Goal: Transaction & Acquisition: Subscribe to service/newsletter

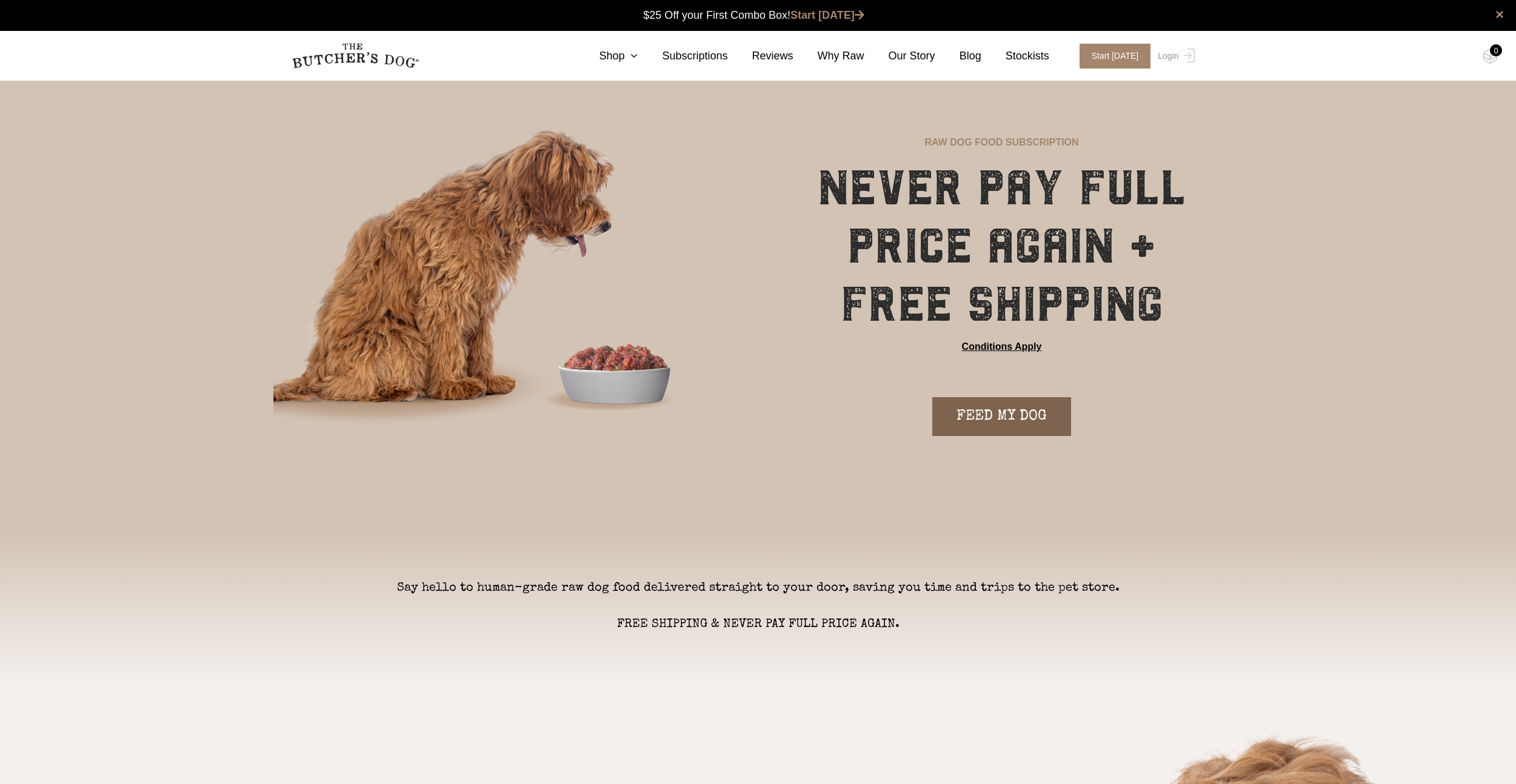
click at [985, 413] on link "FEED MY DOG" at bounding box center [1001, 417] width 139 height 39
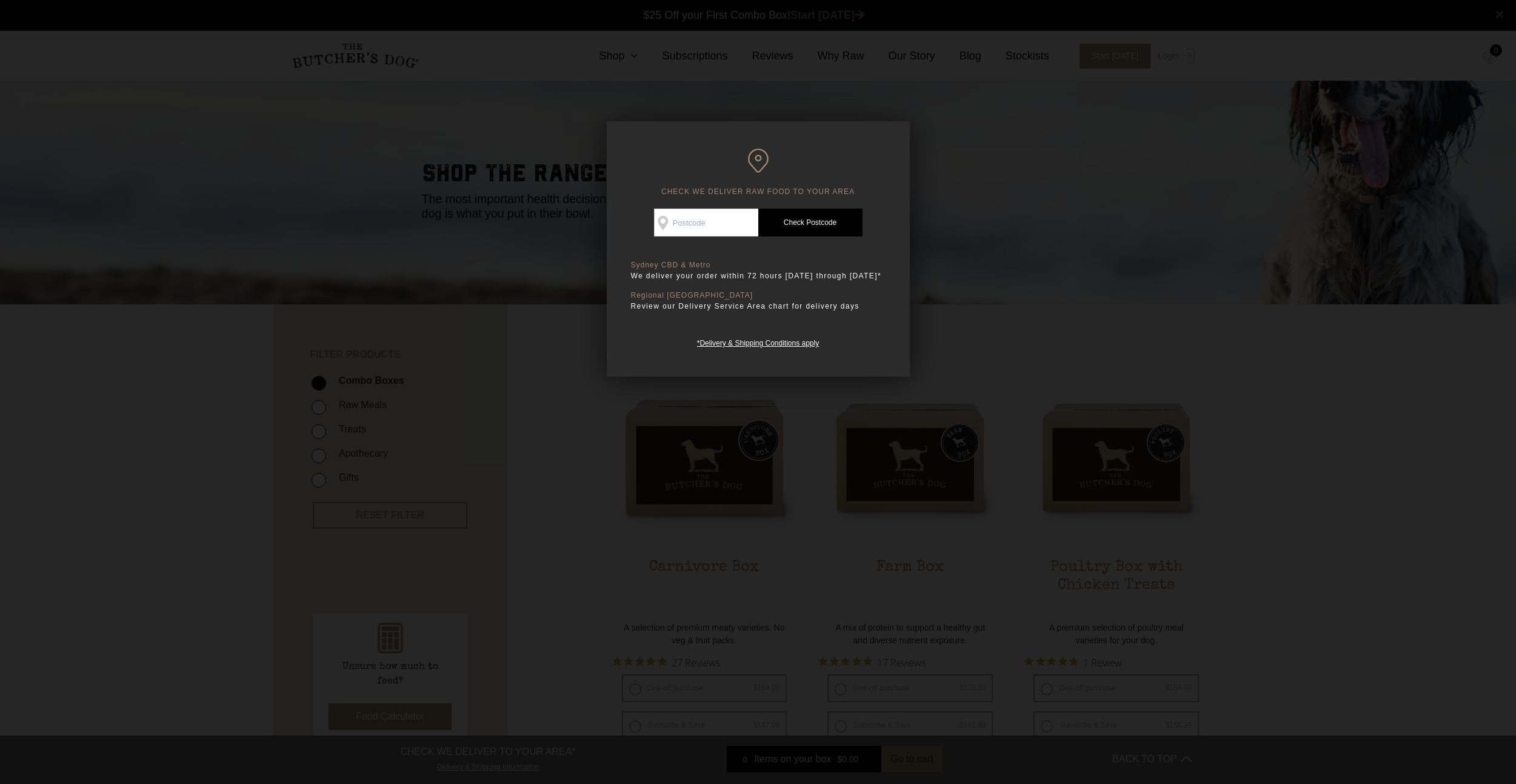
click at [1133, 342] on div at bounding box center [758, 392] width 1516 height 784
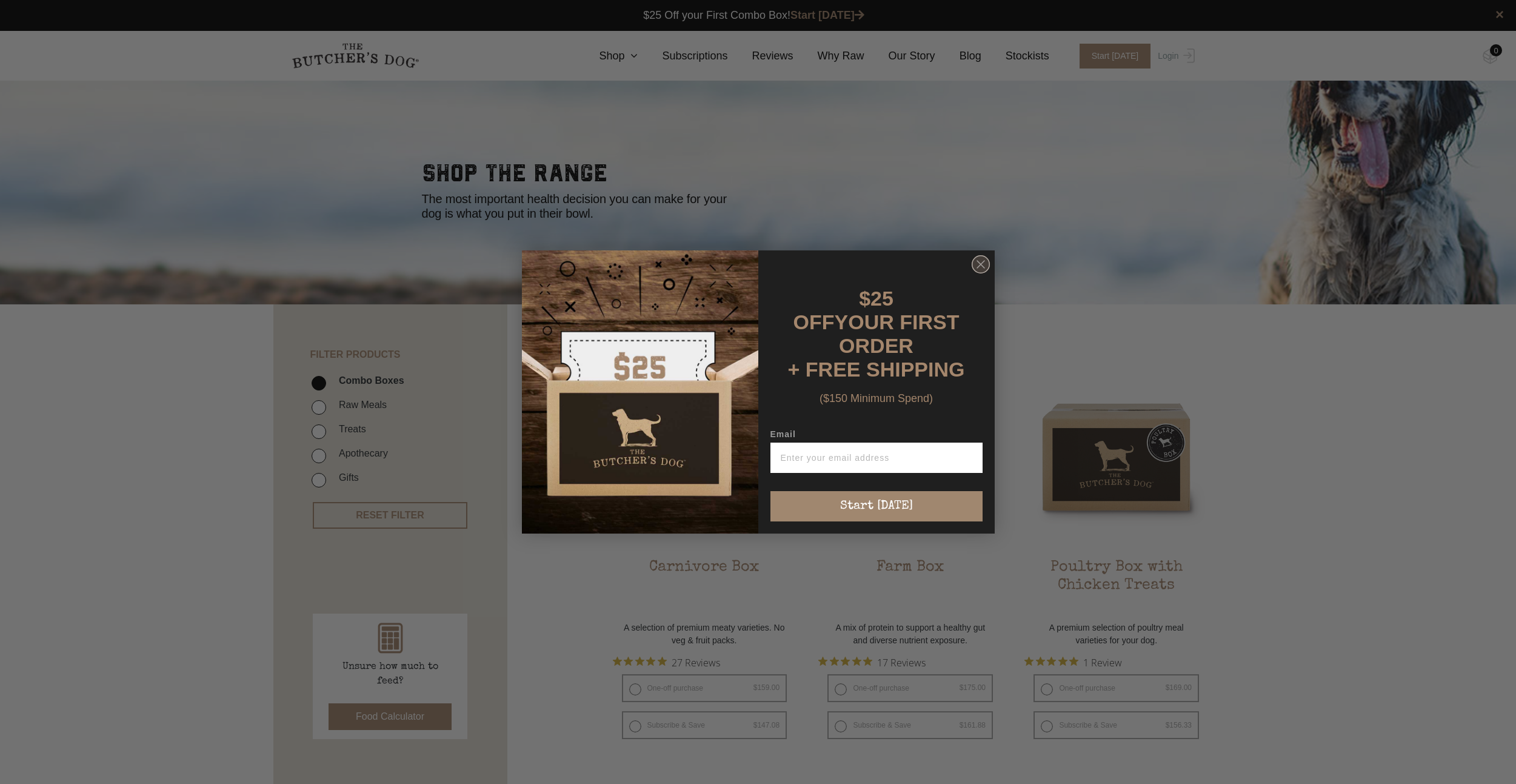
click at [979, 263] on circle "Close dialog" at bounding box center [980, 264] width 18 height 18
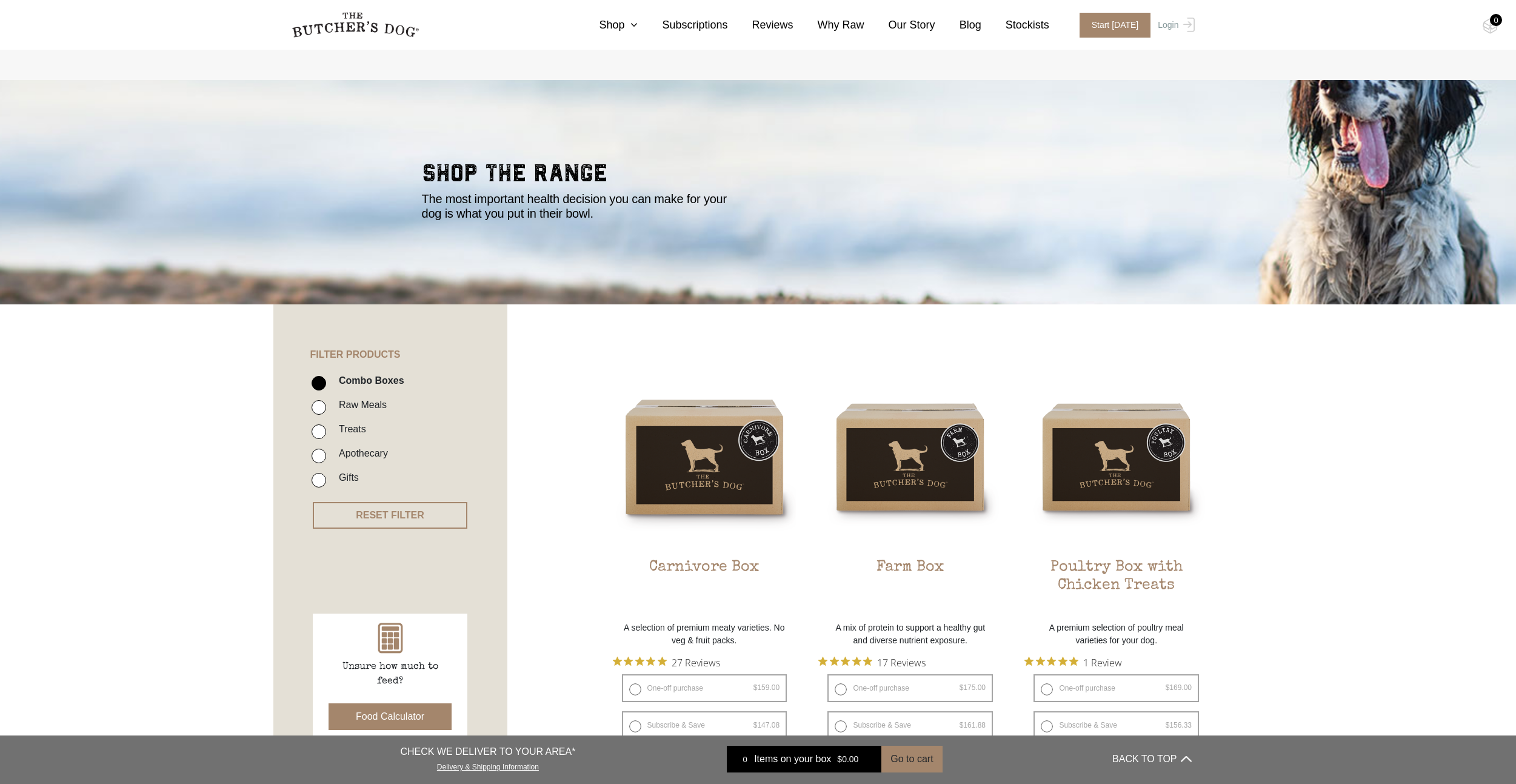
drag, startPoint x: 996, startPoint y: 551, endPoint x: 906, endPoint y: 229, distance: 334.3
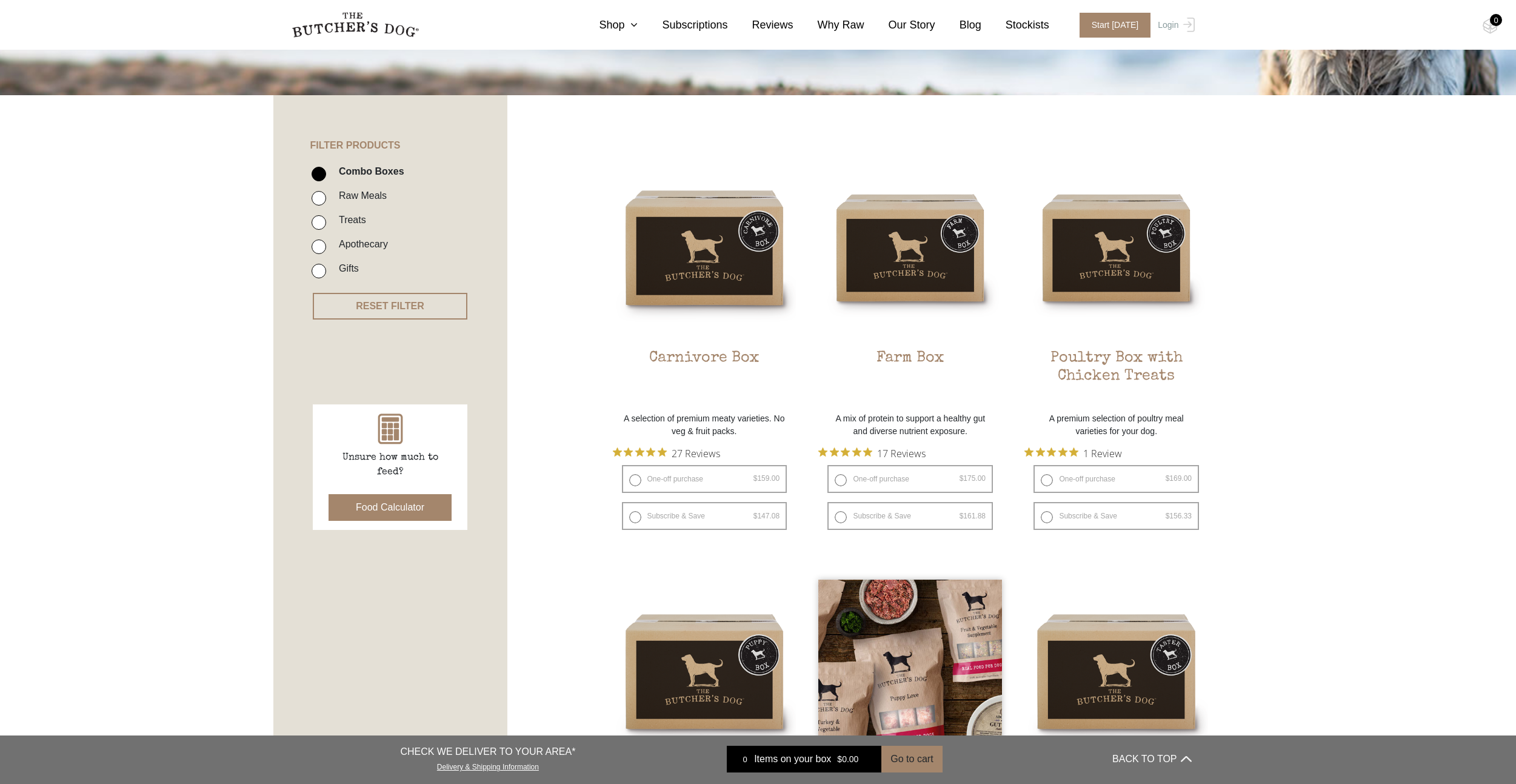
scroll to position [364, 0]
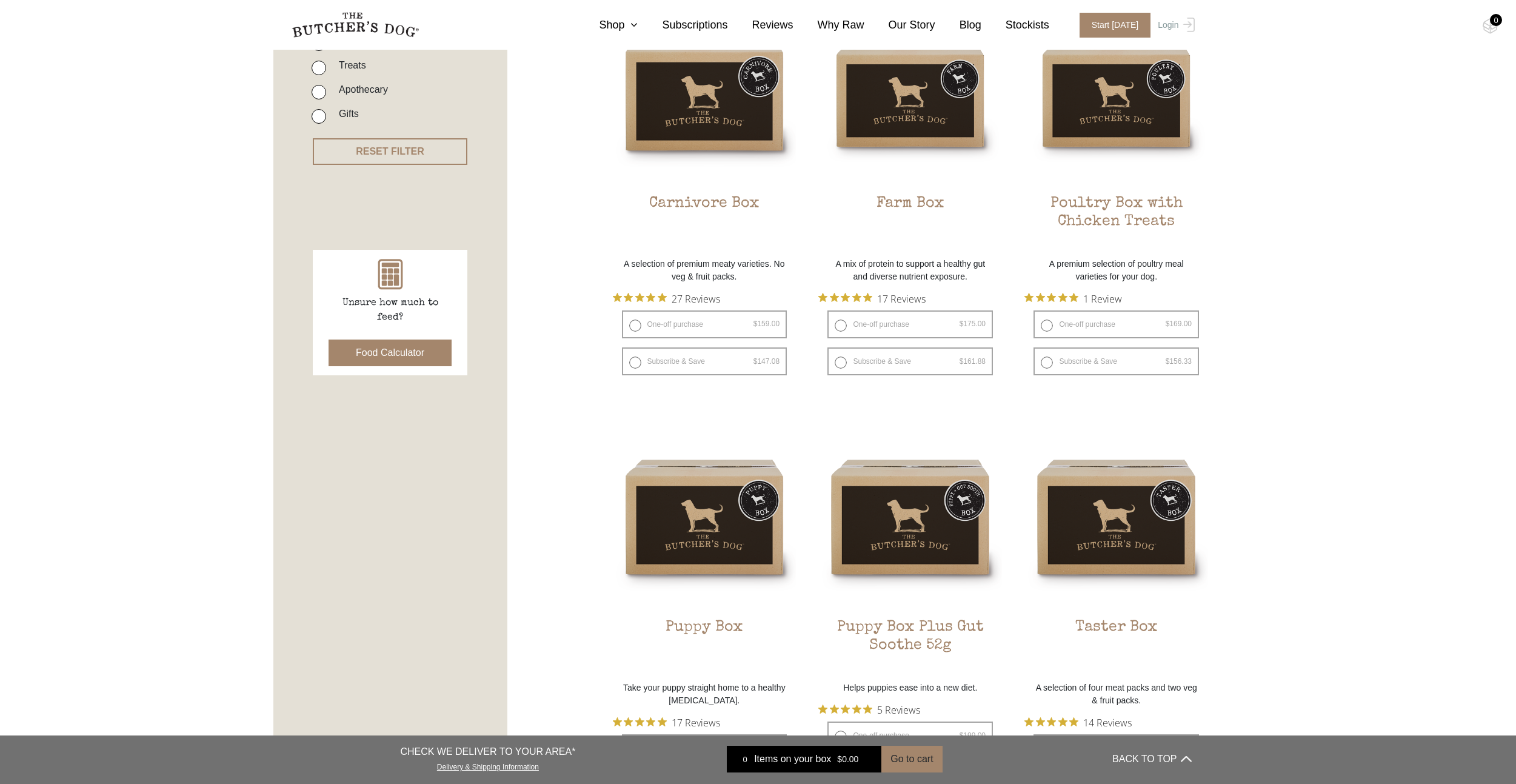
click at [1325, 426] on section "FILTER PRODUCTS - Combo Boxes Raw Meals Treats -" at bounding box center [758, 793] width 1516 height 1705
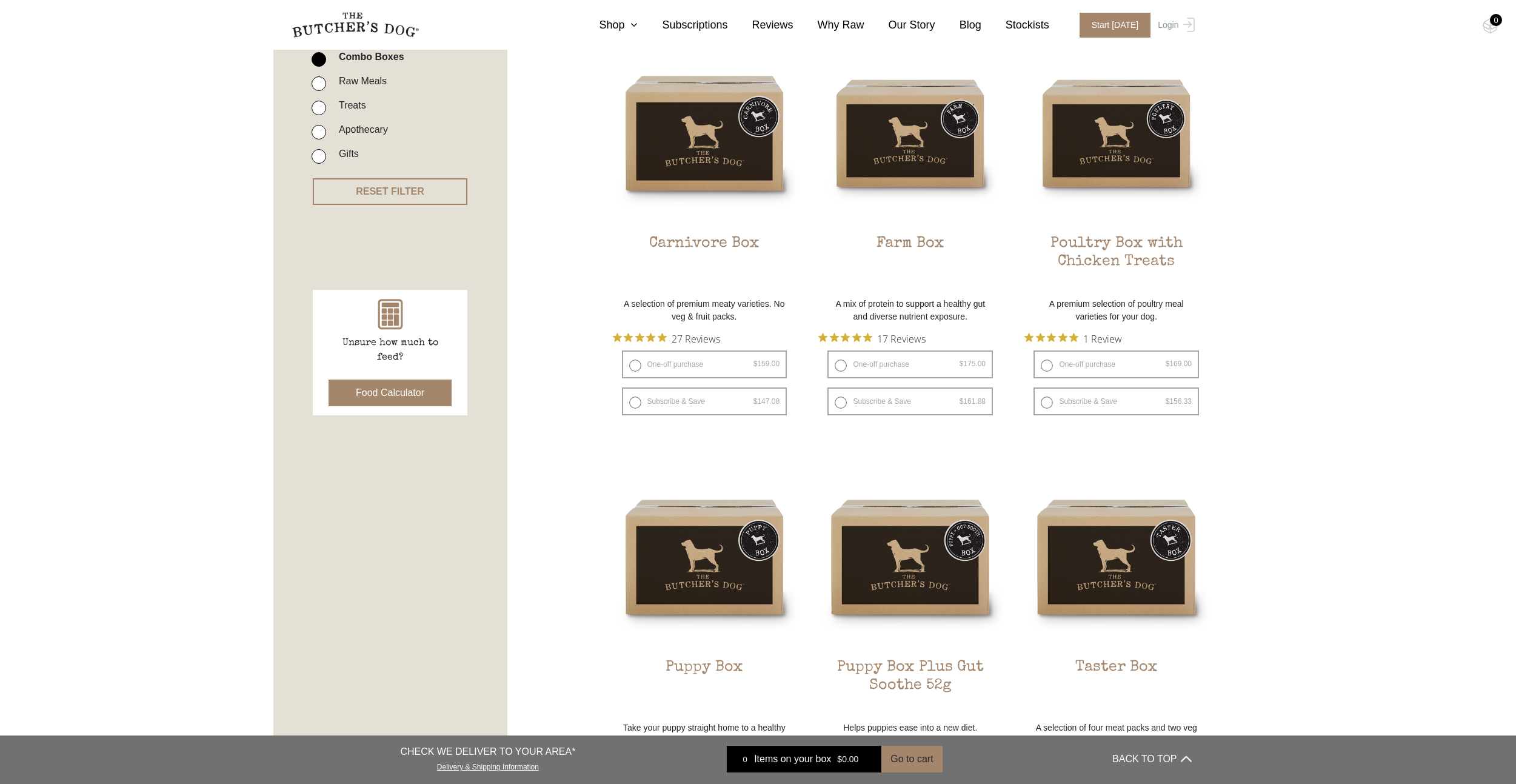
drag, startPoint x: 1226, startPoint y: 314, endPoint x: 1225, endPoint y: 351, distance: 37.0
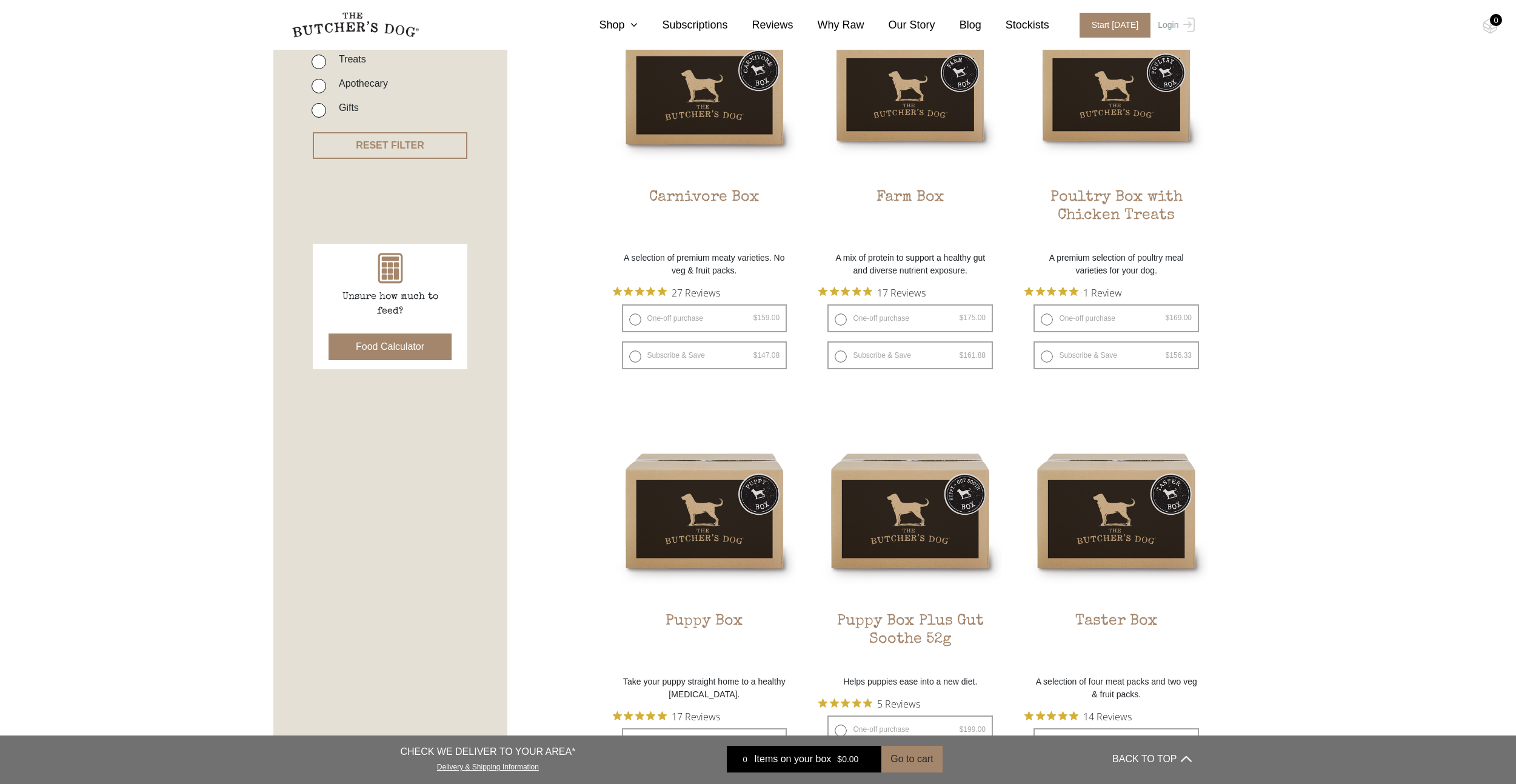
drag, startPoint x: 1268, startPoint y: 255, endPoint x: 1263, endPoint y: 279, distance: 24.5
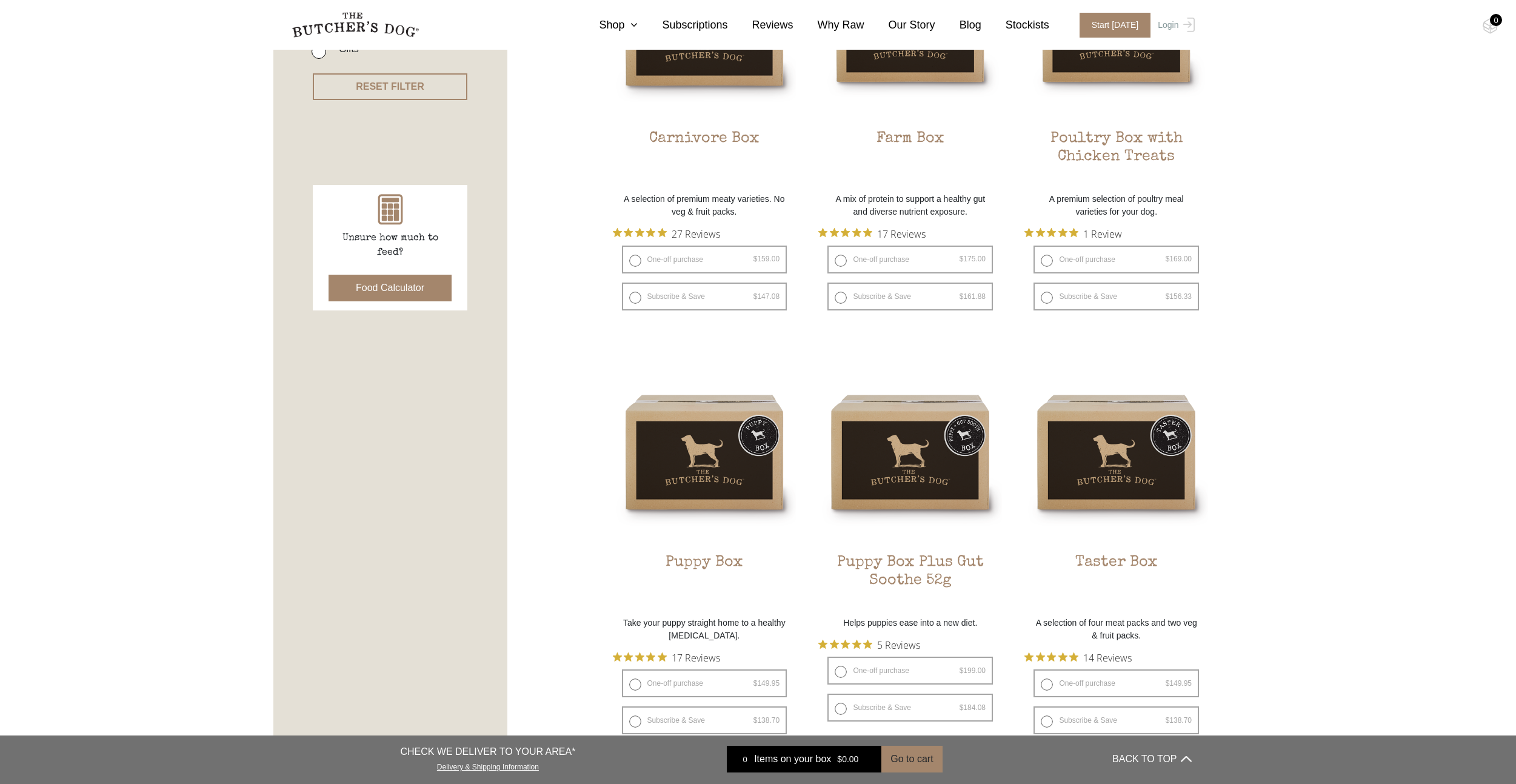
drag, startPoint x: 1254, startPoint y: 231, endPoint x: 1249, endPoint y: 264, distance: 33.4
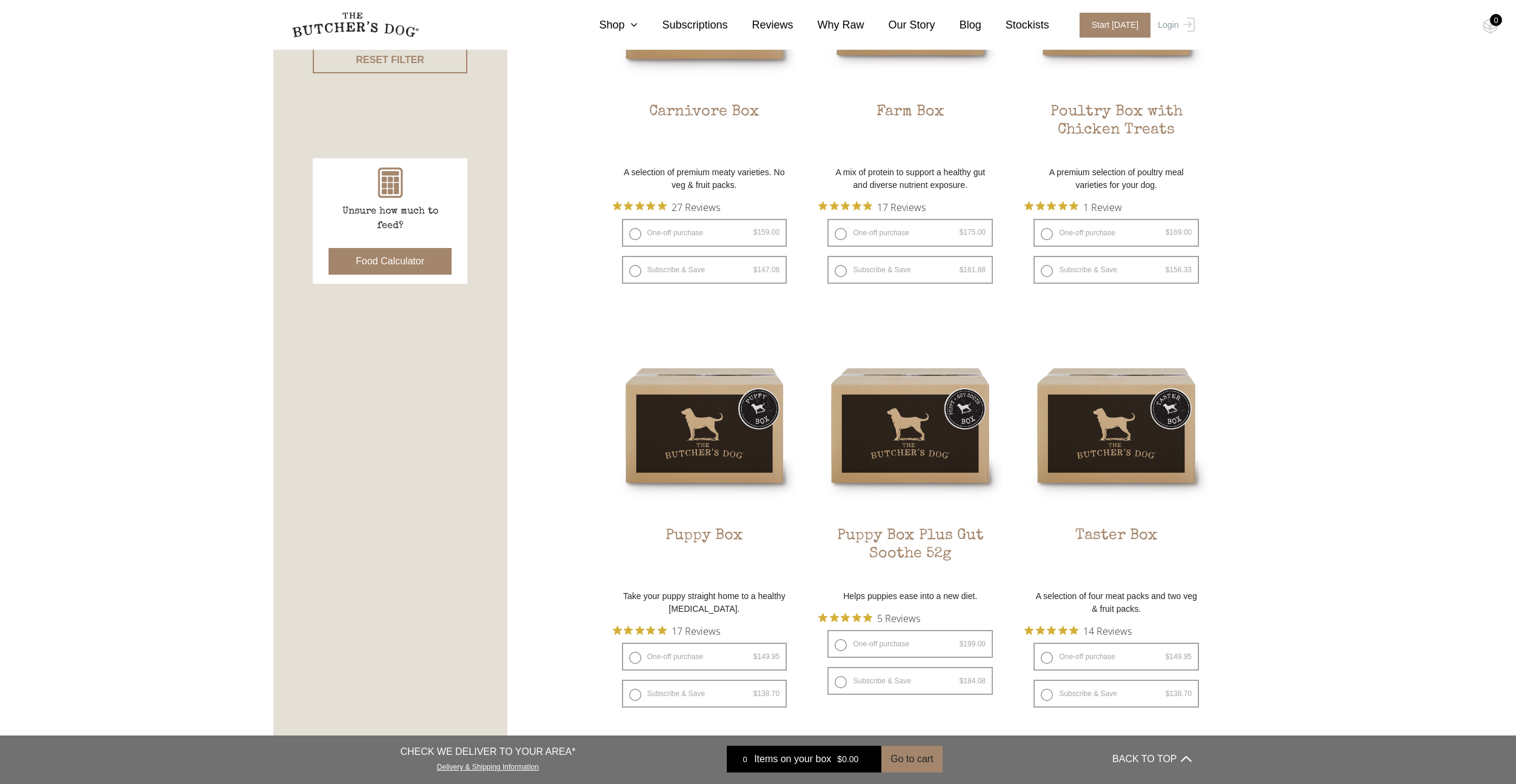
drag, startPoint x: 1265, startPoint y: 226, endPoint x: 1266, endPoint y: 257, distance: 31.0
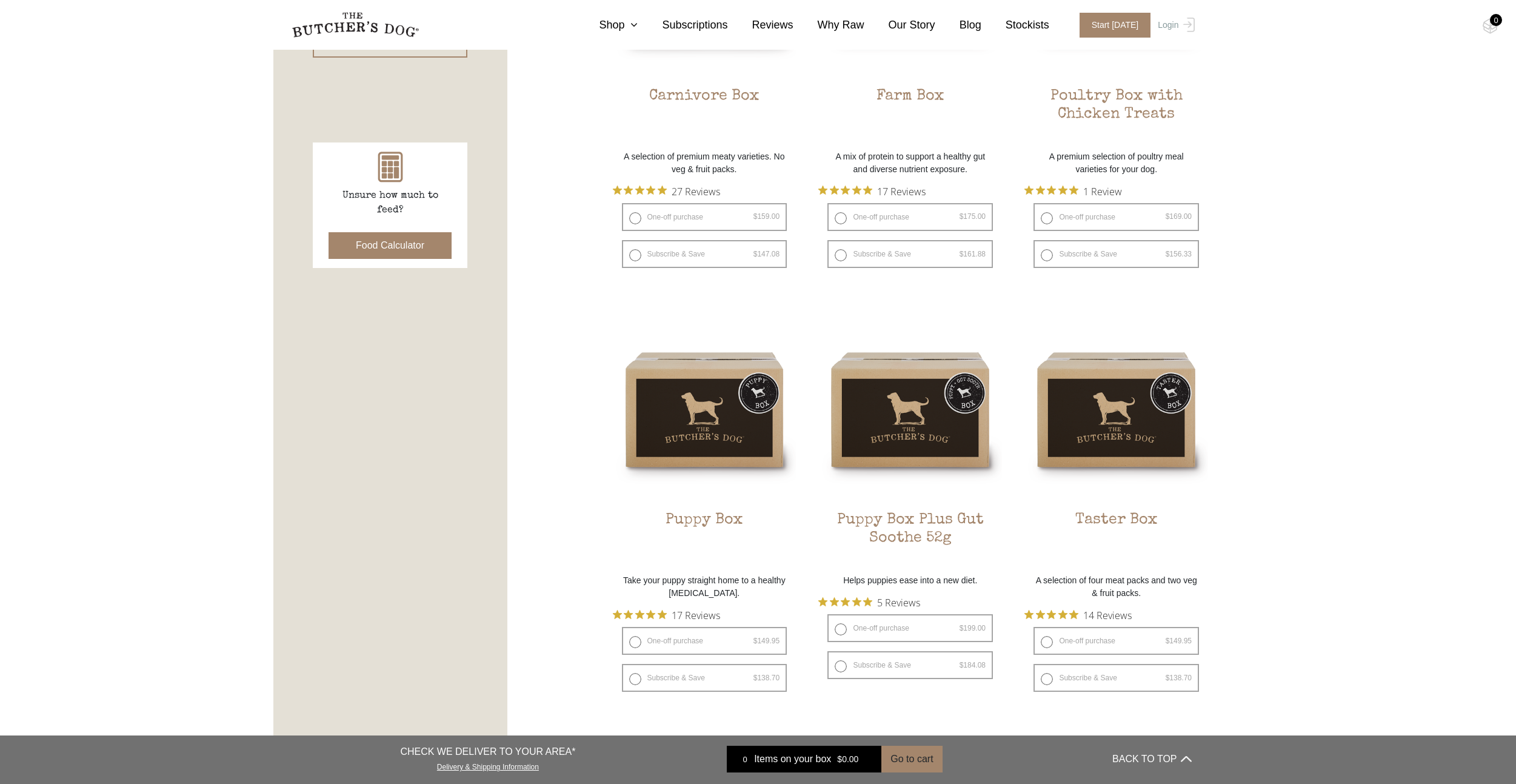
drag, startPoint x: 1266, startPoint y: 235, endPoint x: 1265, endPoint y: 262, distance: 27.0
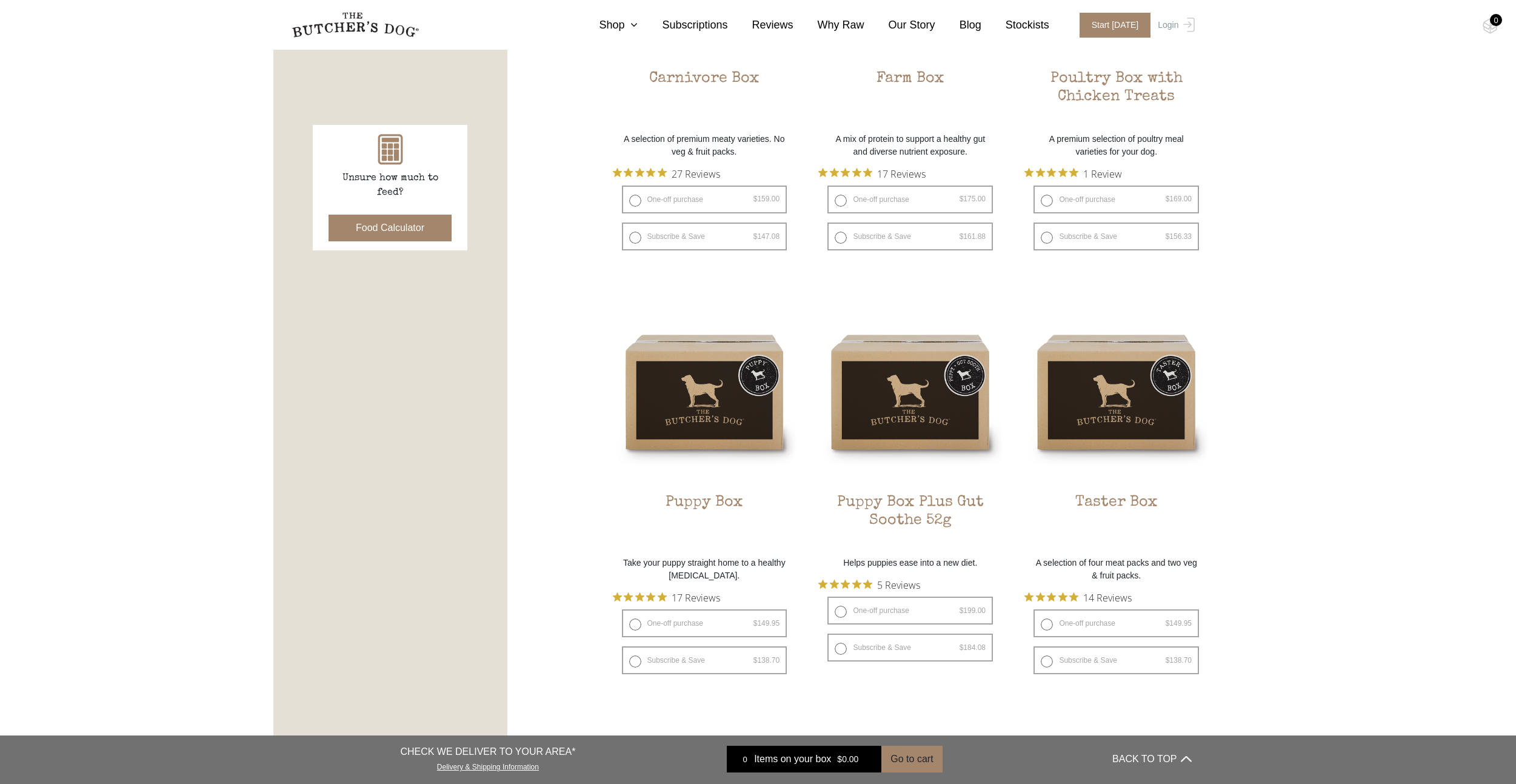
drag, startPoint x: 1265, startPoint y: 257, endPoint x: 1268, endPoint y: 289, distance: 32.1
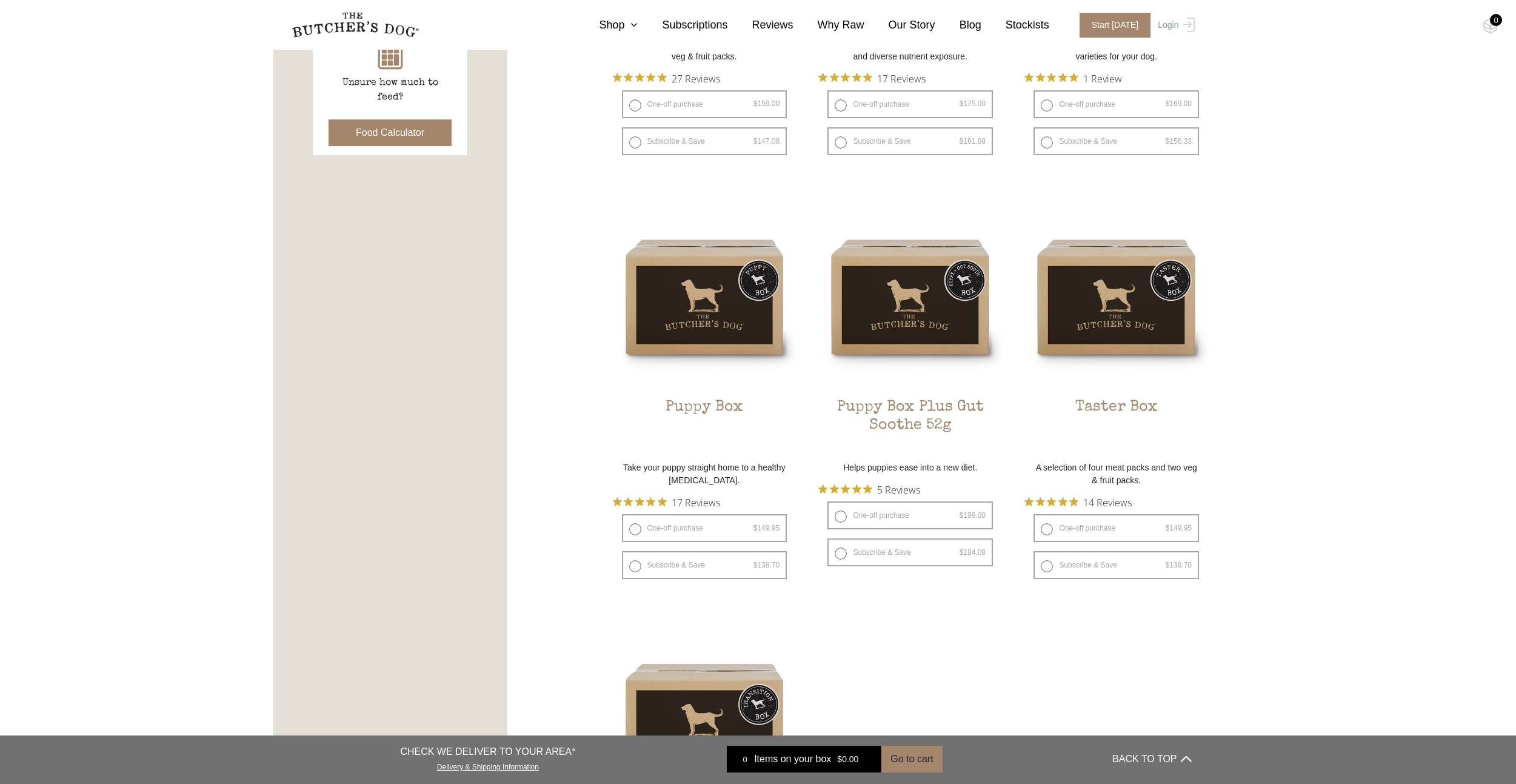
drag, startPoint x: 1267, startPoint y: 268, endPoint x: 1278, endPoint y: 316, distance: 49.2
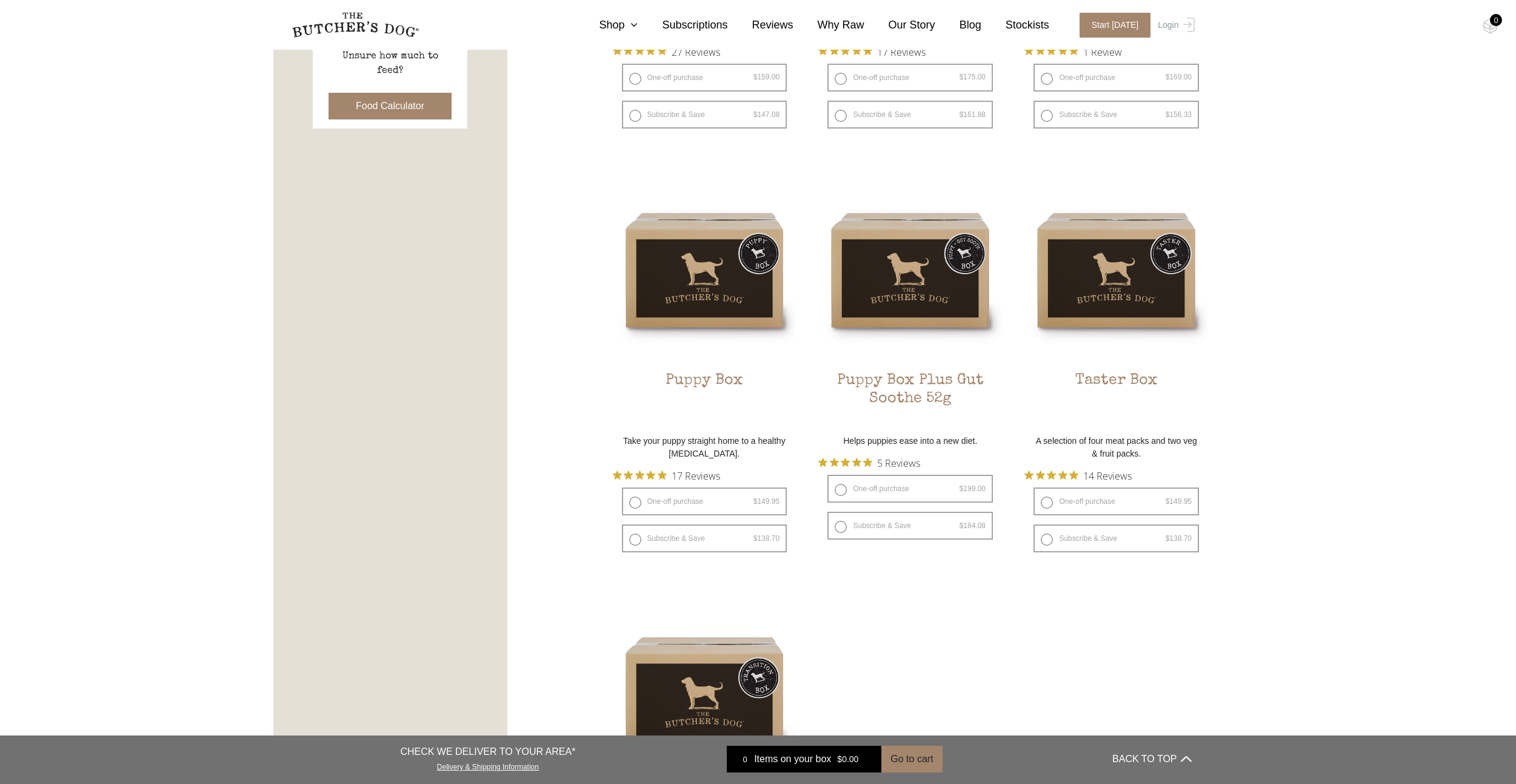
drag, startPoint x: 1265, startPoint y: 146, endPoint x: 1273, endPoint y: 187, distance: 41.8
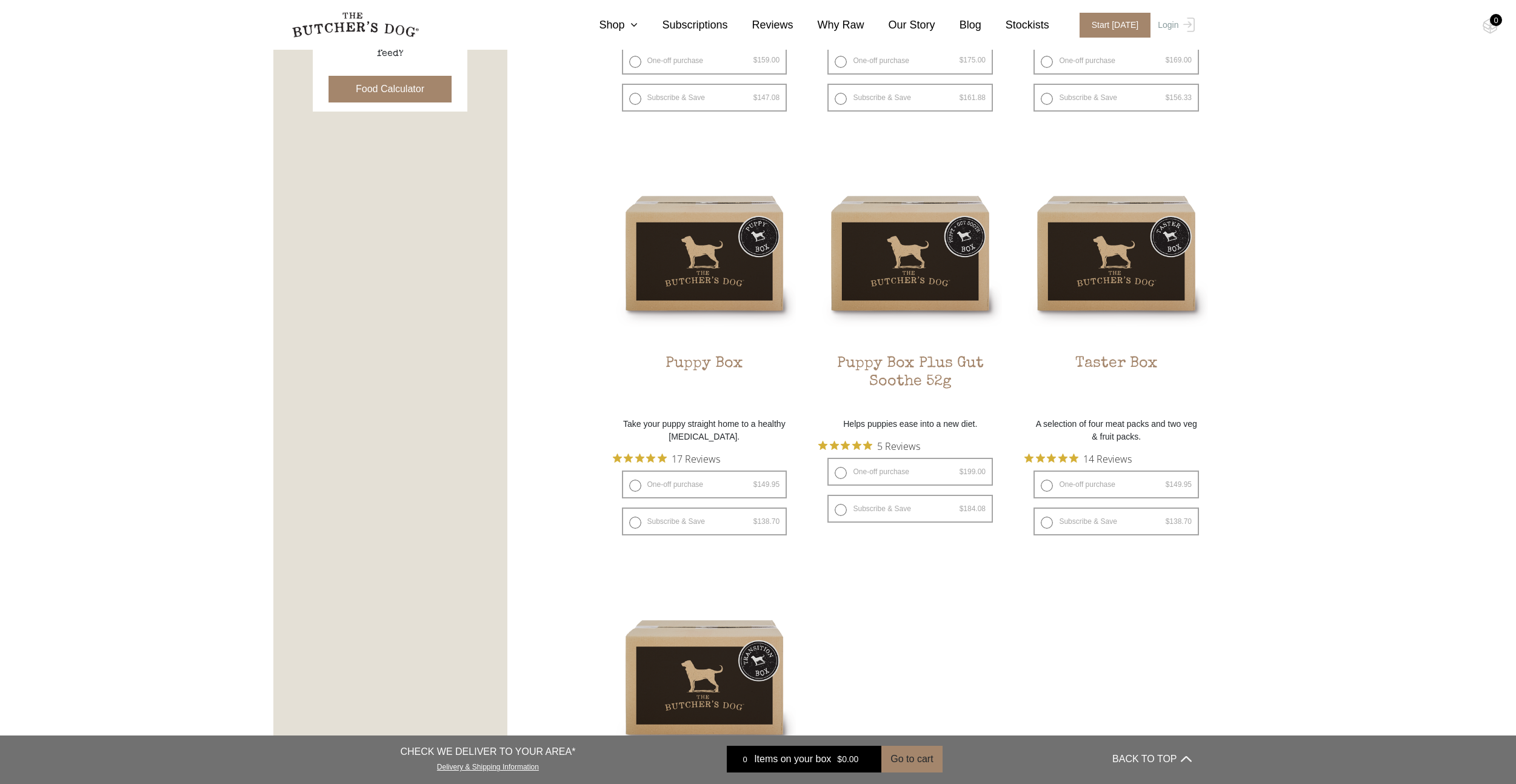
drag, startPoint x: 1268, startPoint y: 150, endPoint x: 1284, endPoint y: 205, distance: 57.3
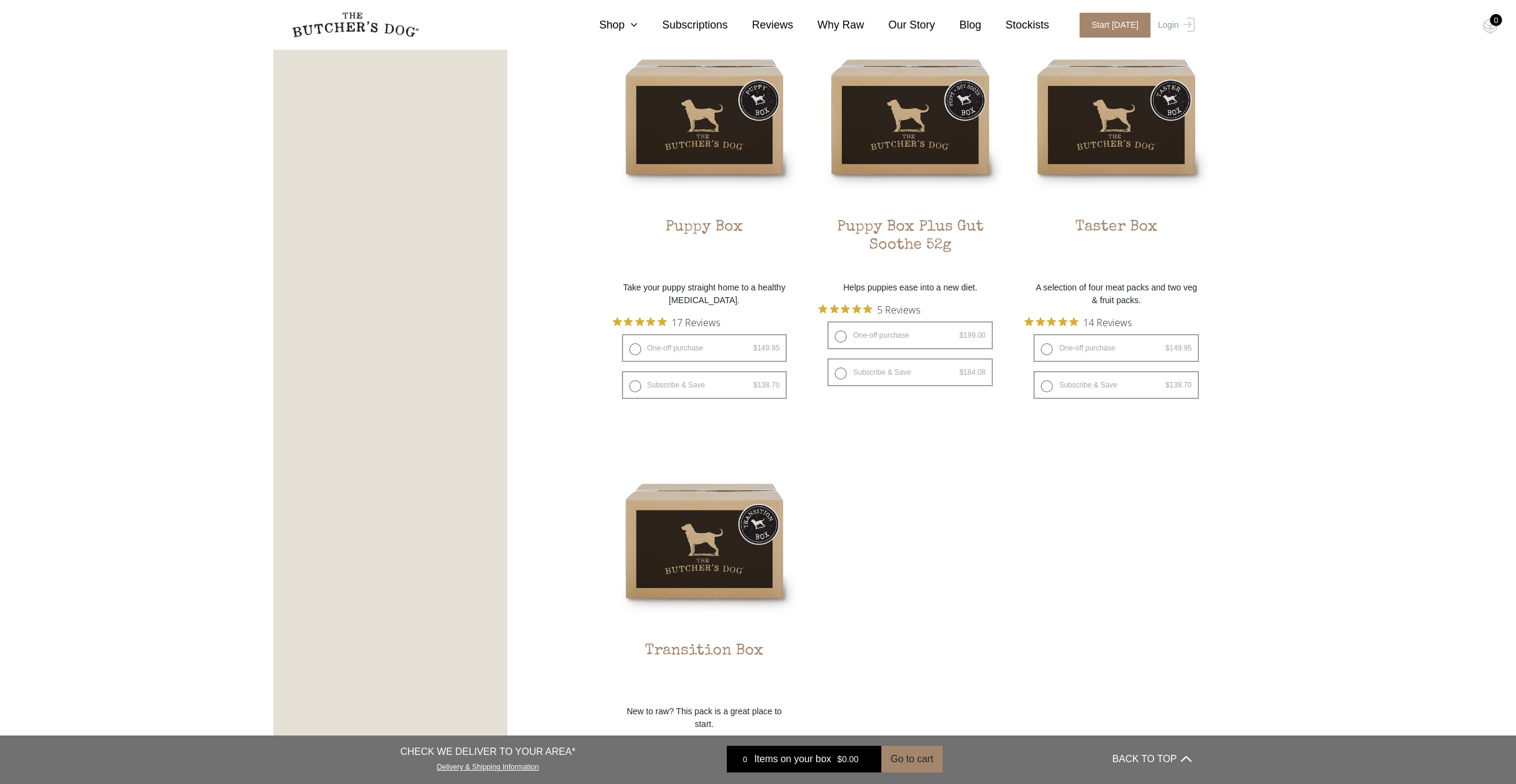
drag, startPoint x: 1283, startPoint y: 185, endPoint x: 1292, endPoint y: 252, distance: 67.6
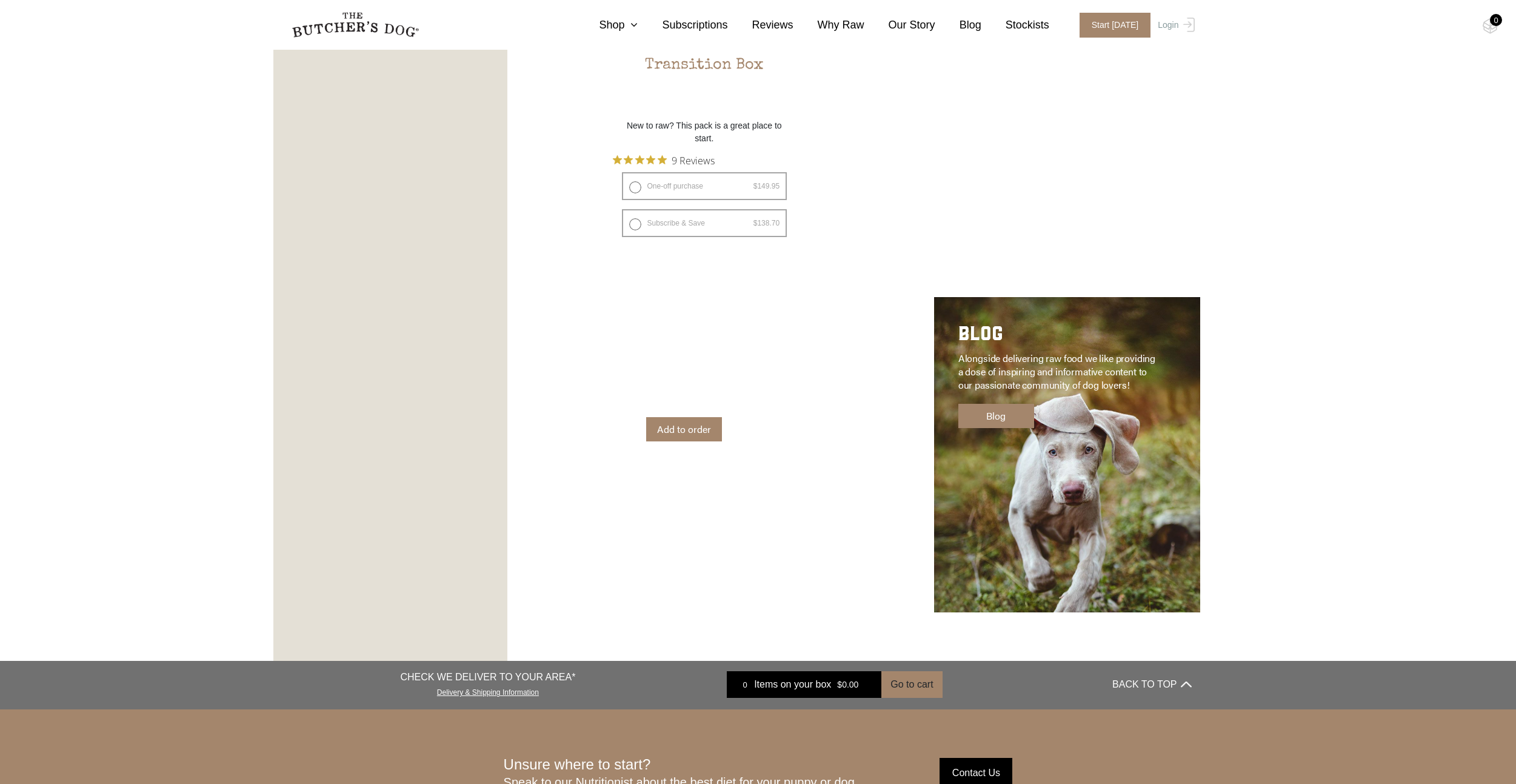
drag, startPoint x: 1273, startPoint y: 159, endPoint x: 1281, endPoint y: 232, distance: 73.4
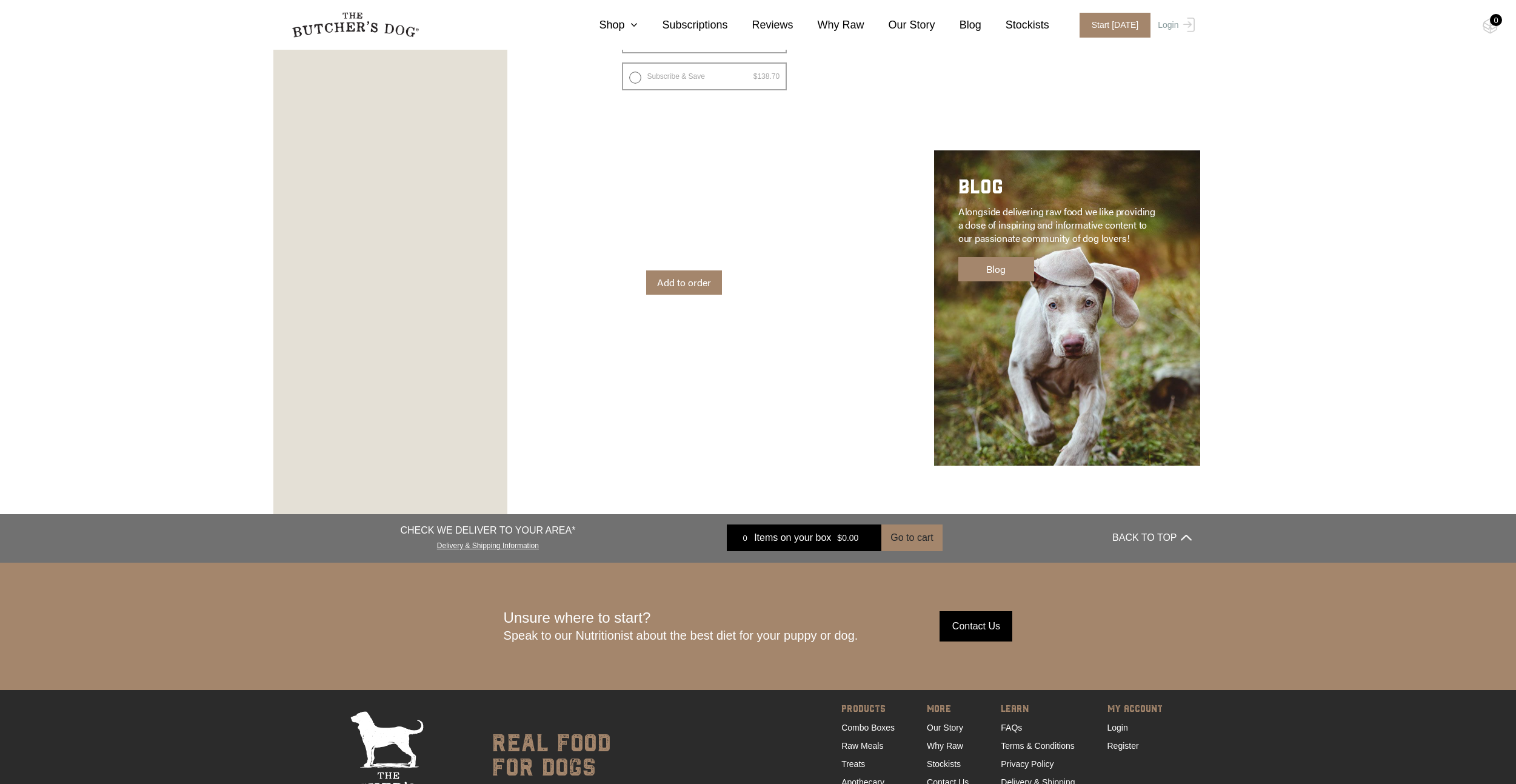
drag, startPoint x: 1265, startPoint y: 164, endPoint x: 1271, endPoint y: 185, distance: 21.8
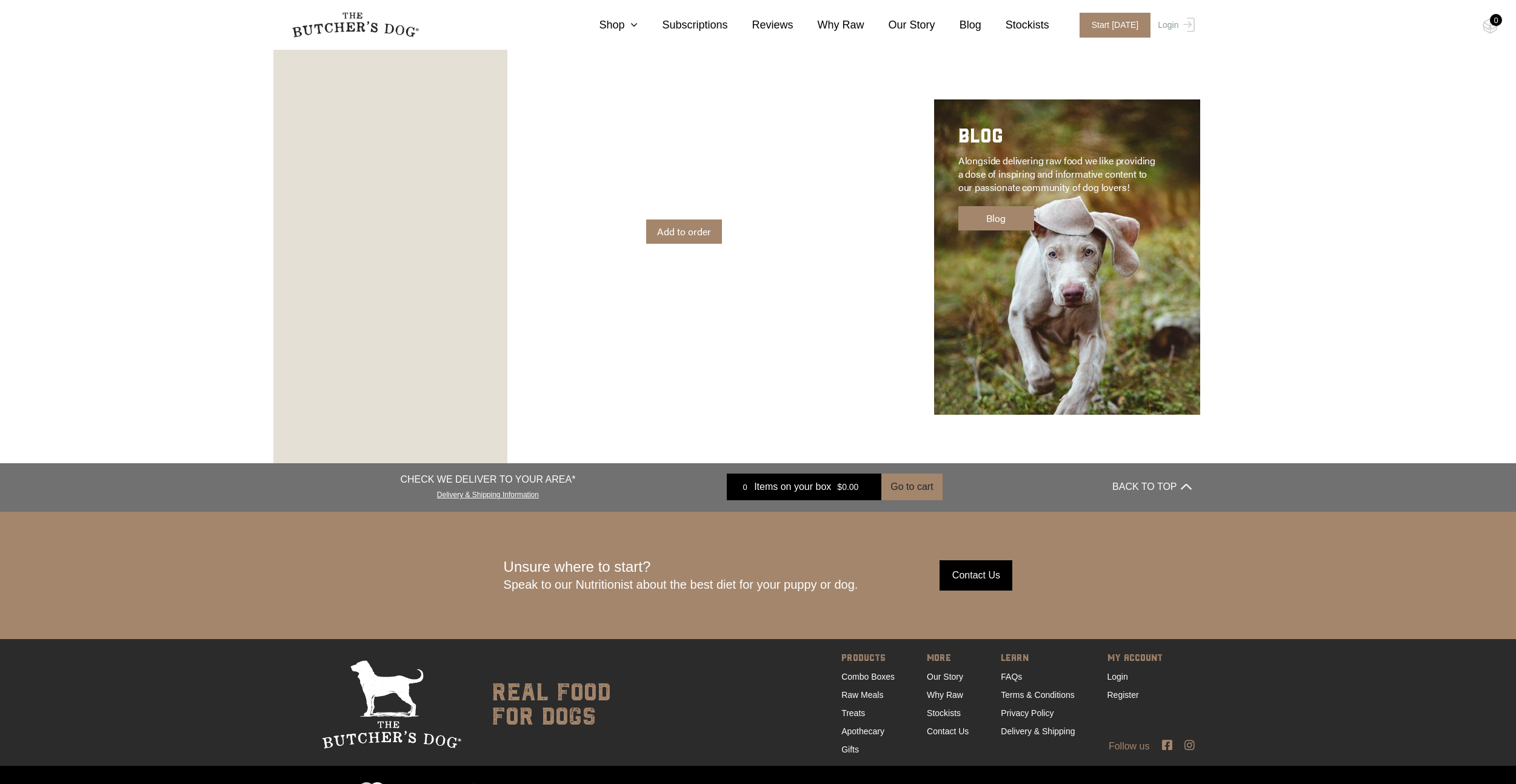
scroll to position [1577, 0]
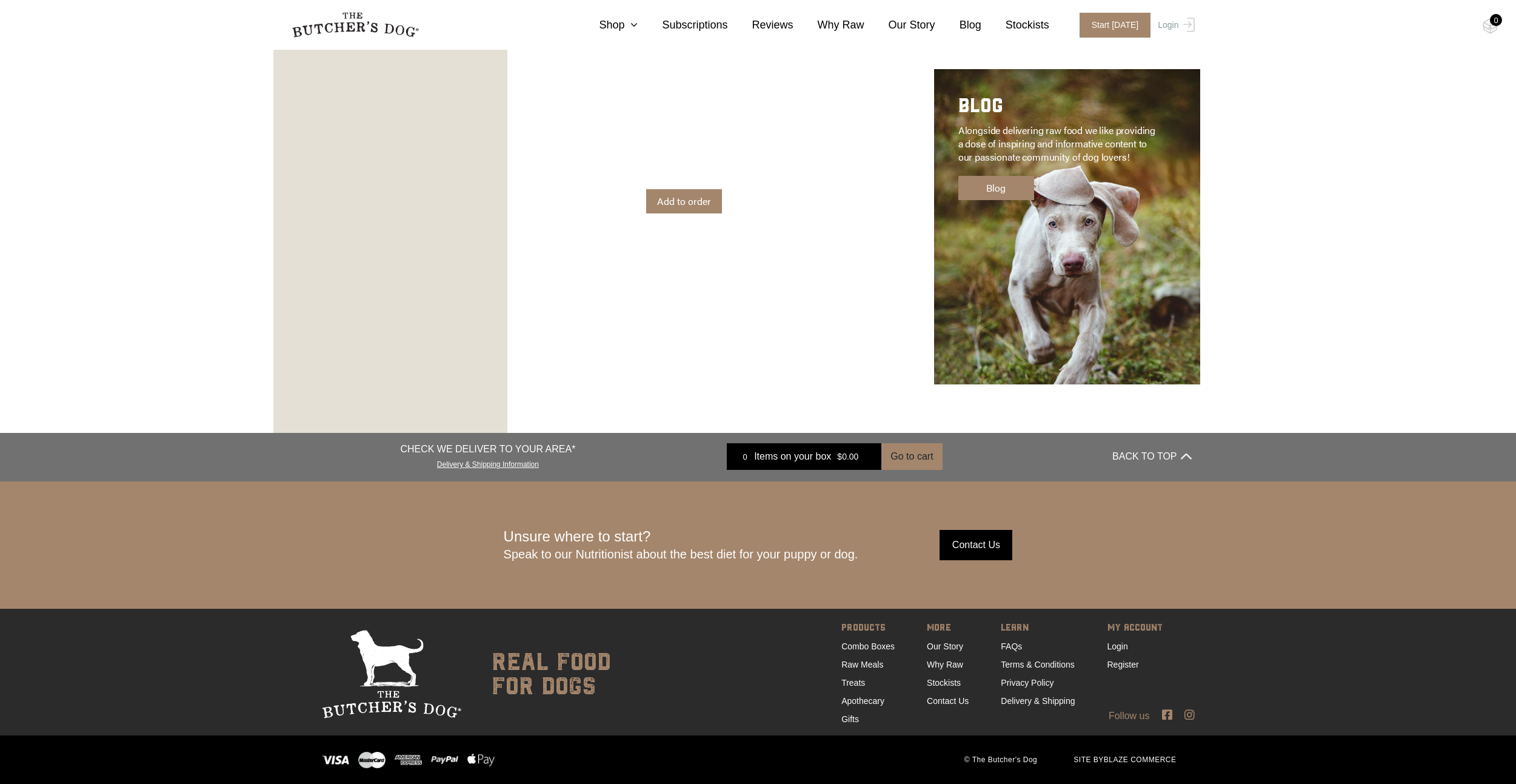
drag, startPoint x: 1282, startPoint y: 130, endPoint x: 1286, endPoint y: 190, distance: 60.1
